Goal: Information Seeking & Learning: Learn about a topic

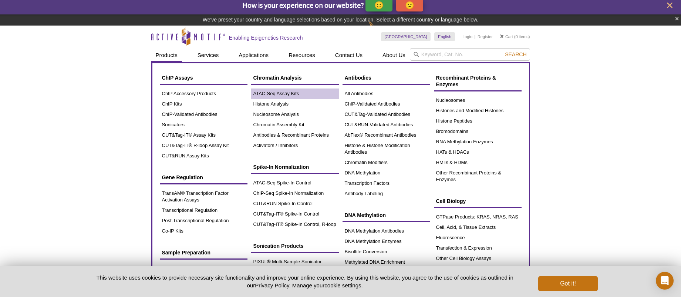
scroll to position [4, 0]
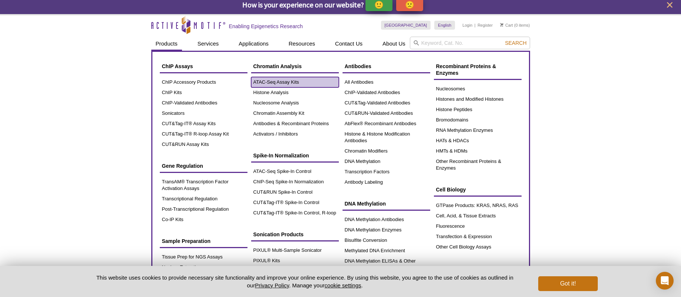
click at [277, 86] on link "ATAC-Seq Assay Kits" at bounding box center [295, 82] width 88 height 10
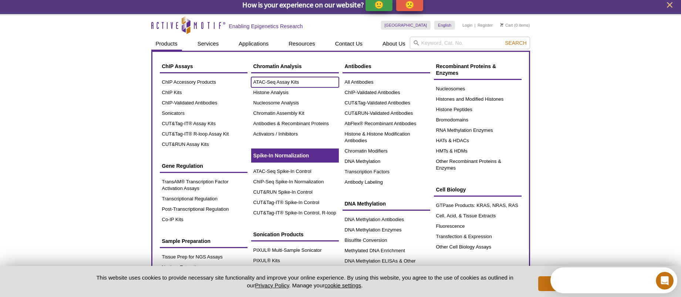
scroll to position [0, 0]
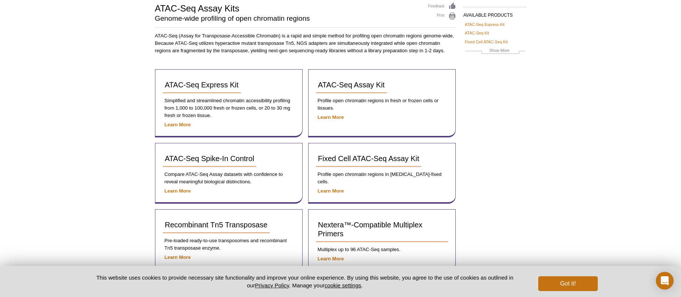
scroll to position [83, 0]
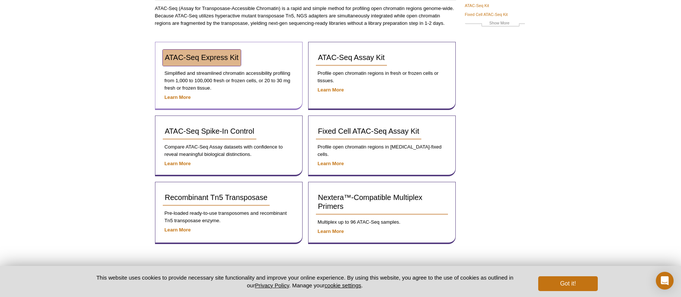
click at [216, 53] on span "ATAC-Seq Express Kit" at bounding box center [202, 57] width 74 height 8
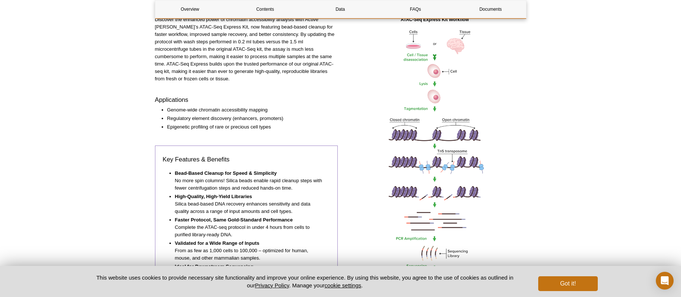
scroll to position [578, 0]
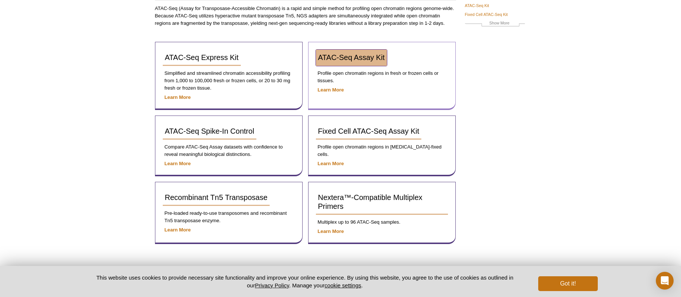
click at [341, 61] on link "ATAC-Seq Assay Kit" at bounding box center [351, 58] width 71 height 16
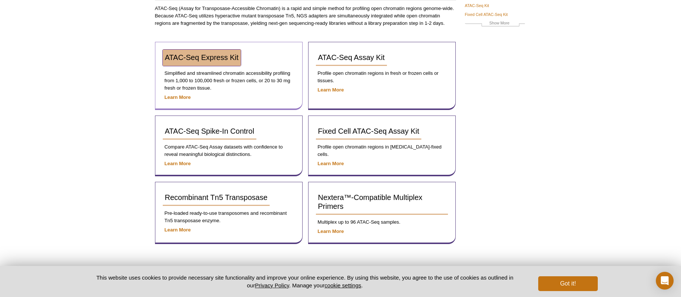
click at [214, 61] on span "ATAC-Seq Express Kit" at bounding box center [202, 57] width 74 height 8
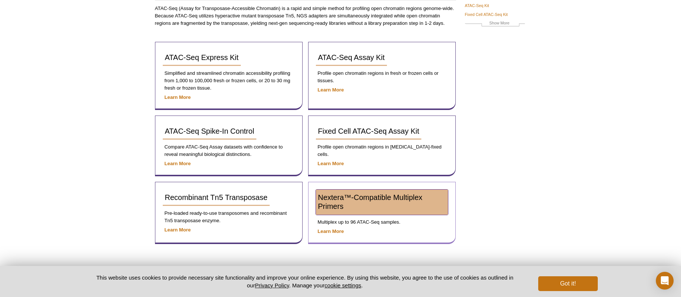
click at [345, 198] on span "Nextera™-Compatible Multiplex Primers" at bounding box center [370, 201] width 104 height 17
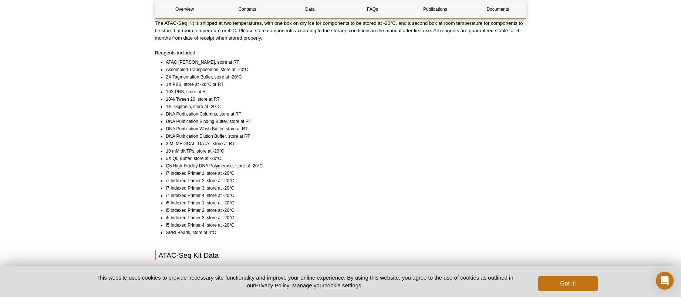
scroll to position [656, 0]
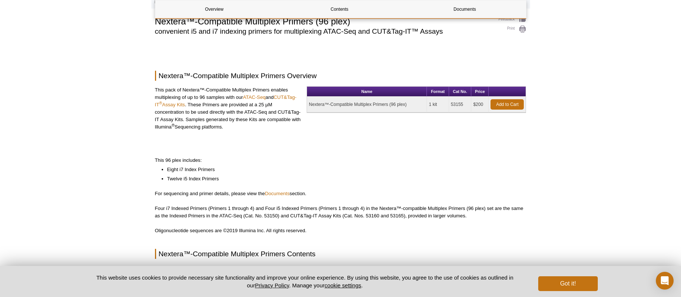
scroll to position [40, 0]
